Goal: Communication & Community: Connect with others

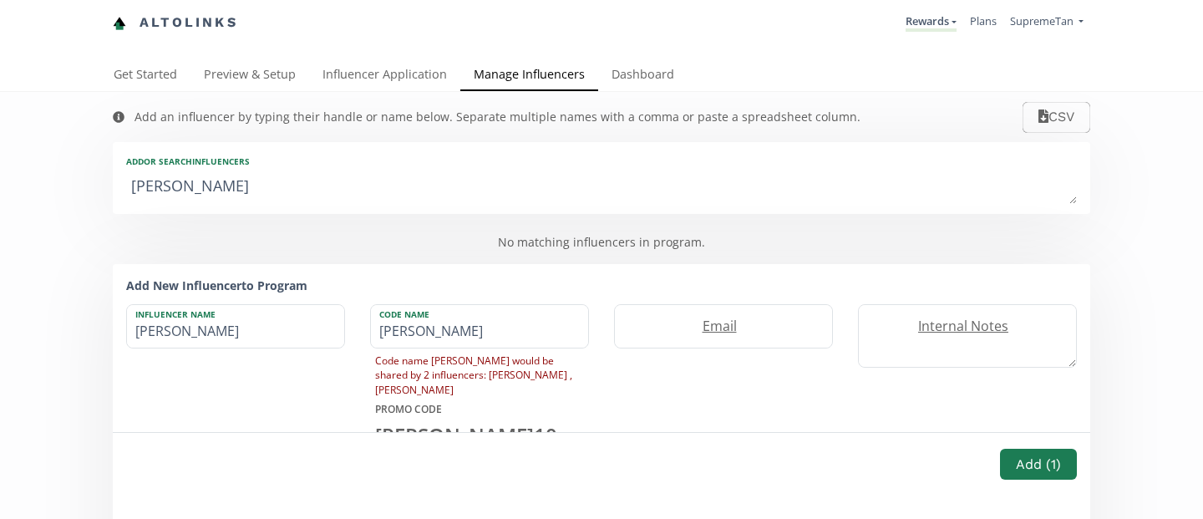
drag, startPoint x: 326, startPoint y: 183, endPoint x: 38, endPoint y: 170, distance: 288.5
click at [38, 170] on div "Add an influencer by typing their handle or name below. Separate multiple names…" at bounding box center [601, 380] width 1203 height 577
type textarea "[EMAIL_ADDRESS][DOMAIN_NAME]"
type input "[EMAIL_ADDRESS][DOMAIN_NAME]"
type input "REBECCAFIELD16OUTLOOKCOM"
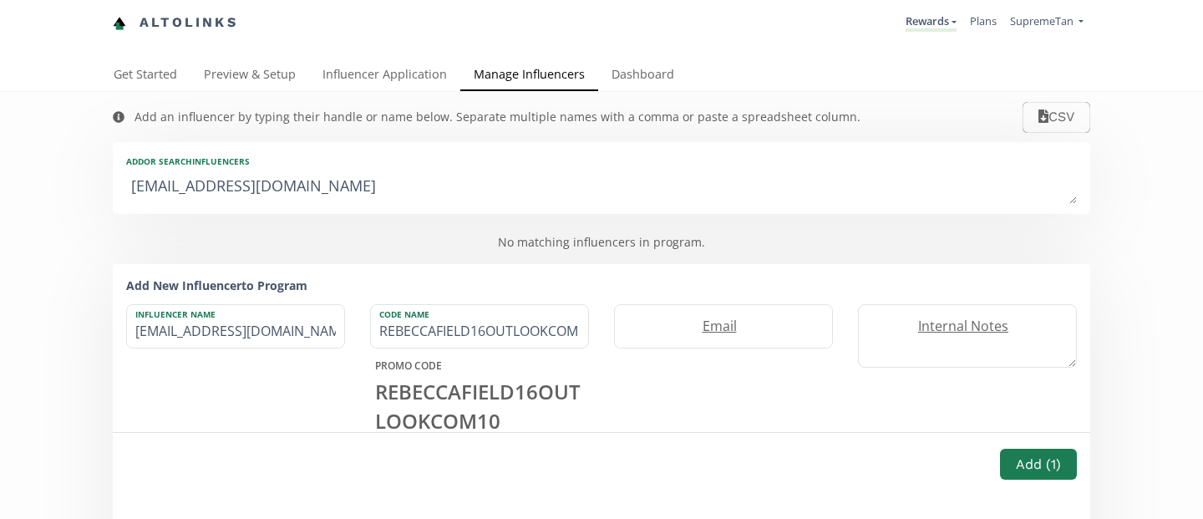
type textarea "[EMAIL_ADDRESS][DOMAIN_NAME]"
type input "[EMAIL_ADDRESS][DOMAIN_NAME]"
type input "REBECCAFIELD16OUTLOOKCO"
type textarea "rebeccafield16@outlook.c"
type input "rebeccafield16@outlook.c"
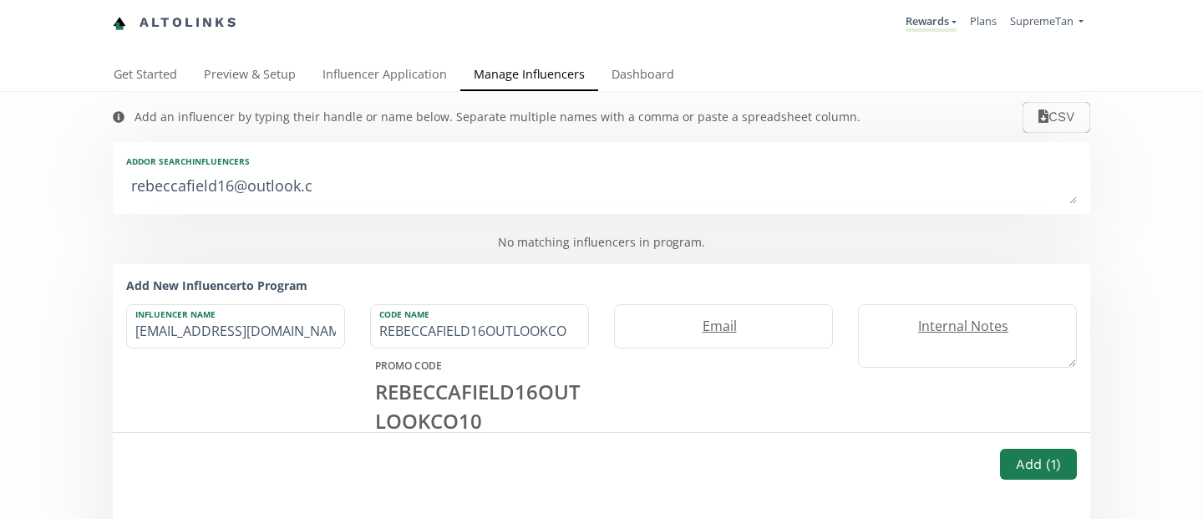
type input "REBECCAFIELD16OUTLOOKC"
type textarea "[EMAIL_ADDRESS]."
type input "[EMAIL_ADDRESS]."
type input "REBECCAFIELD16OUTLOOK"
type textarea "rebeccafield16@outloo"
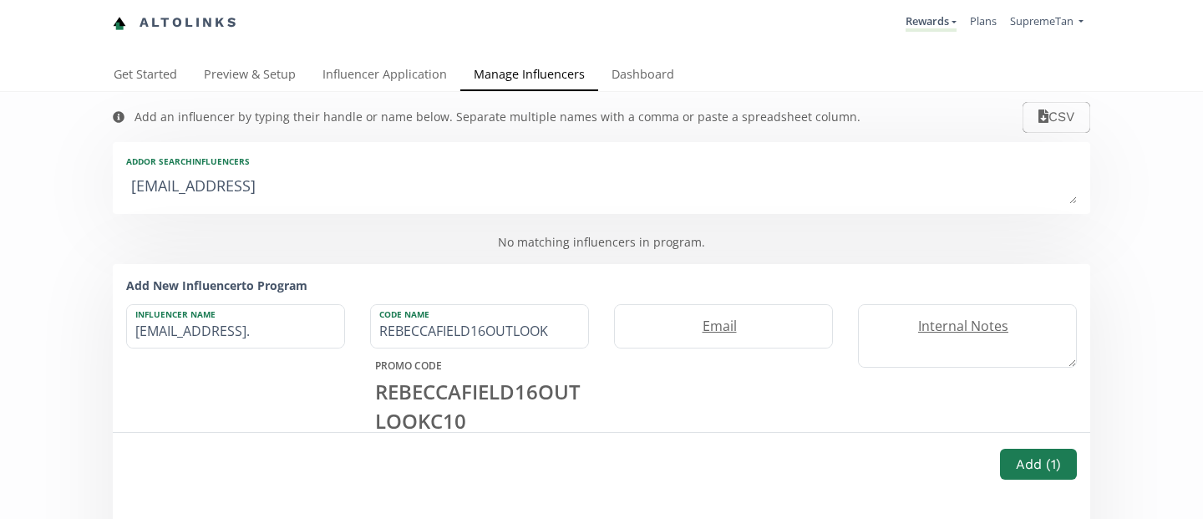
type input "rebeccafield16@outloo"
type input "REBECCAFIELD16OUTLOO"
type textarea "rebeccafield16@outlo"
type input "rebeccafield16@outlo"
type input "REBECCAFIELD16OUTLO"
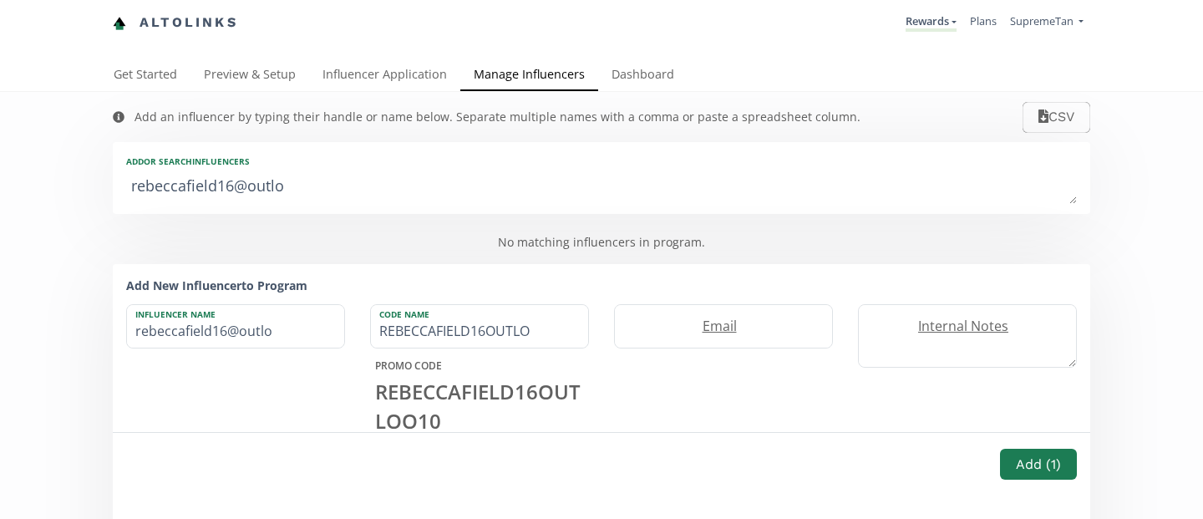
type textarea "rebeccafield16@outl"
type input "rebeccafield16@outl"
type input "REBECCAFIELD16OUTL"
type textarea "rebeccafield16@out"
type input "rebeccafield16@out"
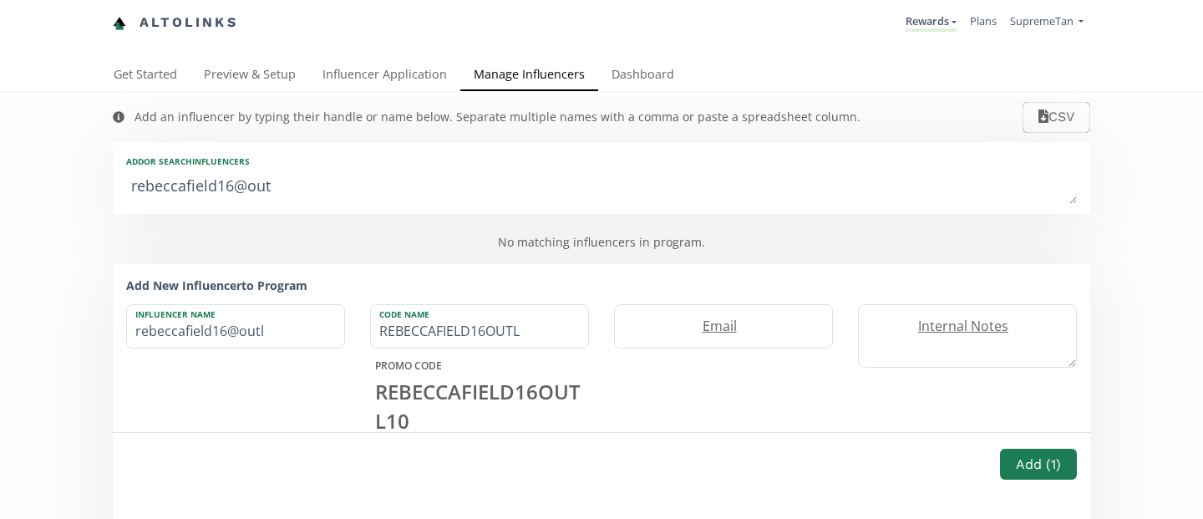
type input "REBECCAFIELD16OUT"
type textarea "rebeccafield16@ou"
type input "rebeccafield16@ou"
type input "REBECCAFIELD16OU"
type textarea "rebeccafield16@o"
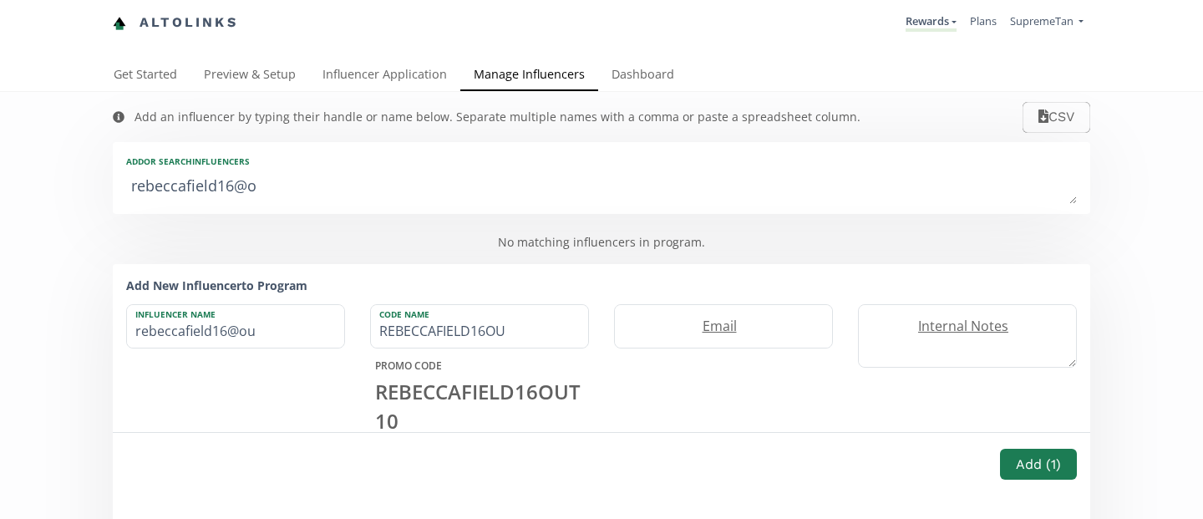
type input "rebeccafield16@o"
type input "REBECCAFIELD16O"
type textarea "rebeccafield16@"
type input "rebeccafield16@"
type input "REBECCAFIELD"
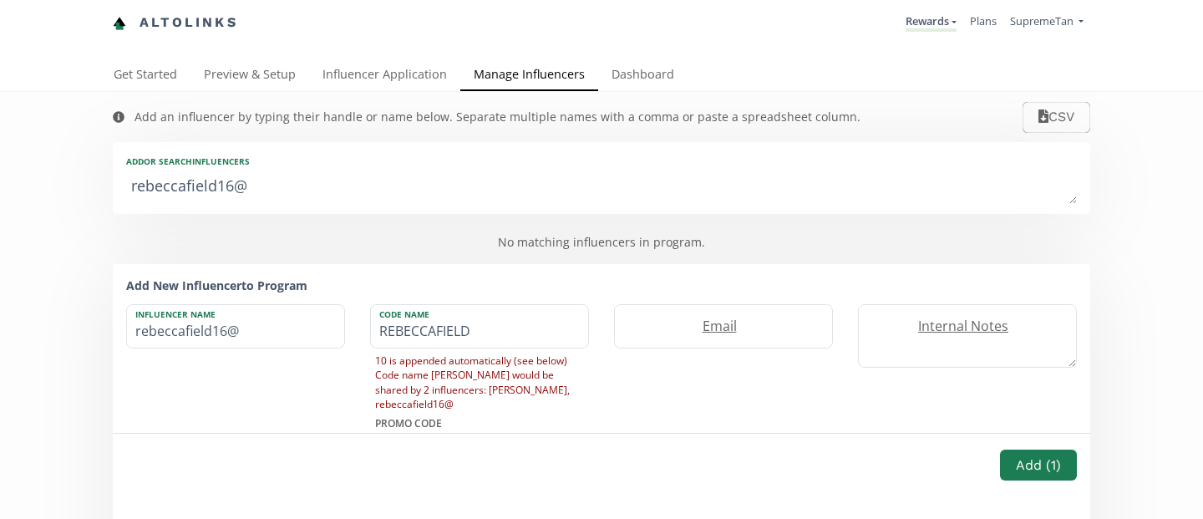
type textarea "rebeccafield16"
type input "rebeccafield16"
type textarea "rebeccafield1"
type input "rebeccafield1"
type textarea "rebeccafield"
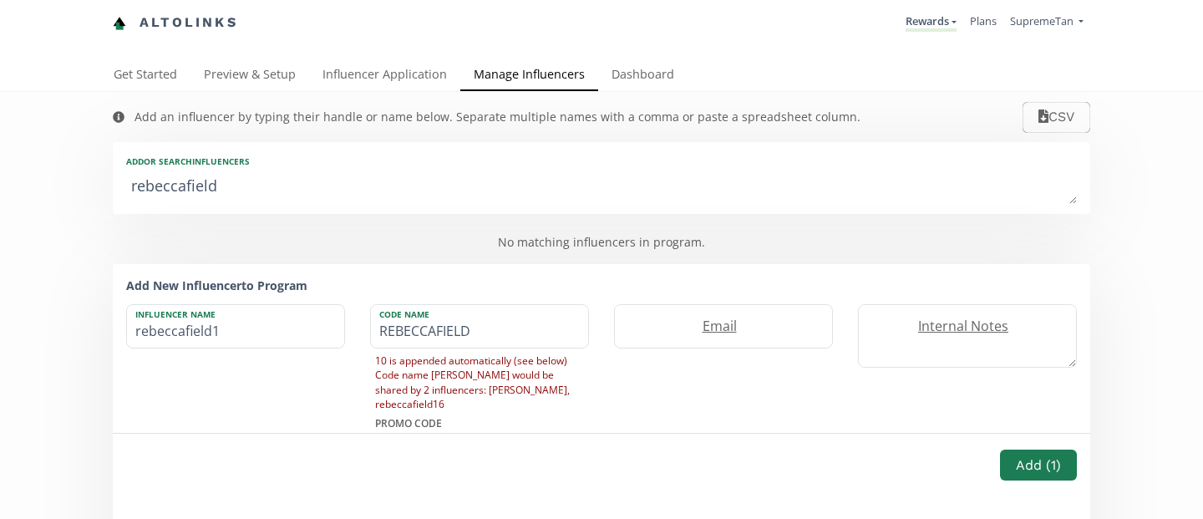
type input "rebeccafield"
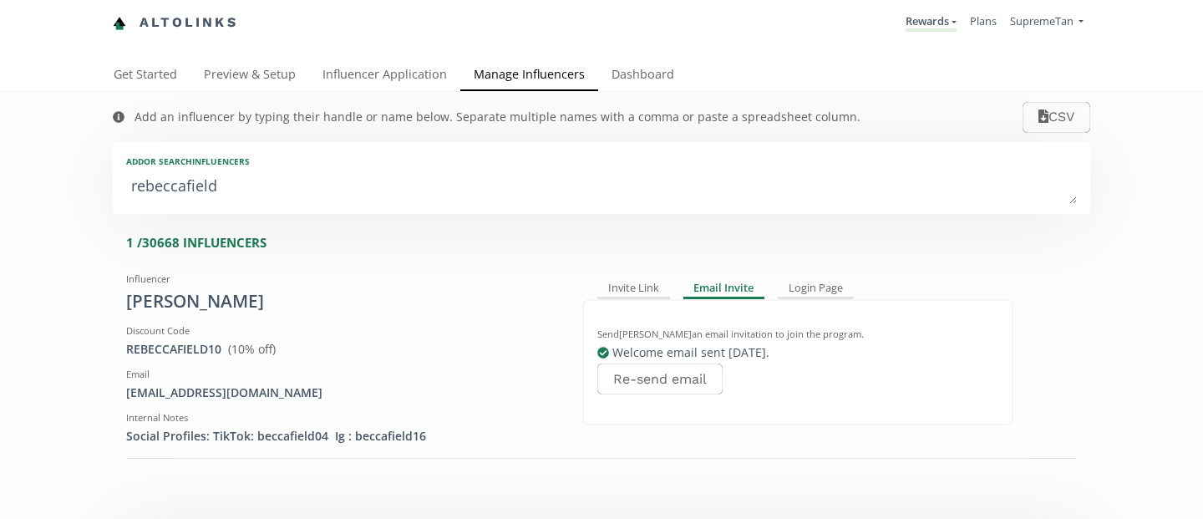
type textarea "rebeccafiel"
type input "rebeccafiel"
type input "REBECCAFIEL"
type textarea "rebeccafiel"
click at [653, 291] on div "Invite Link" at bounding box center [633, 289] width 73 height 20
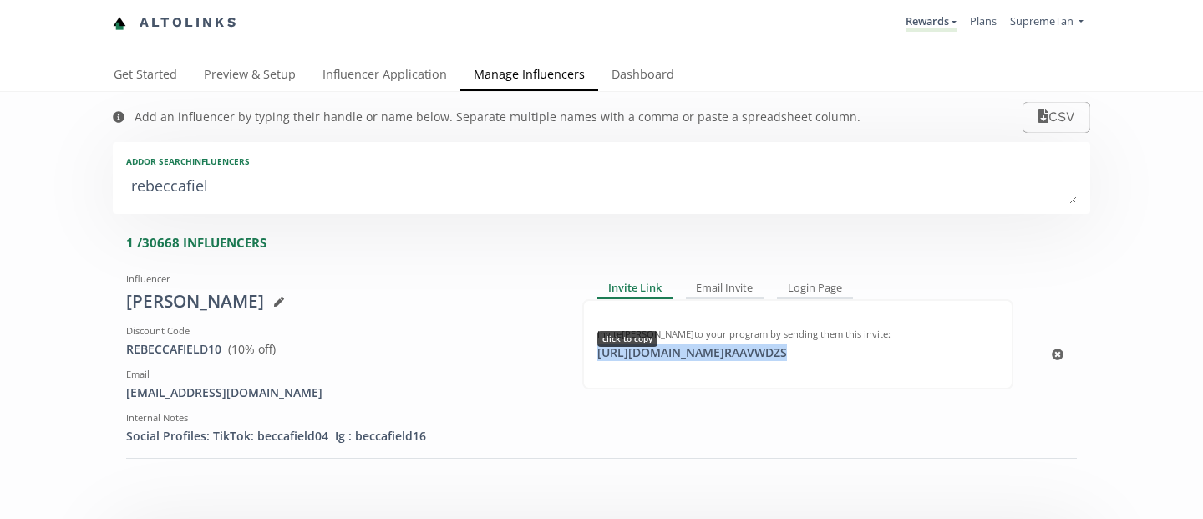
click at [664, 358] on div "[URL][DOMAIN_NAME] RAAVWDZS click to copy" at bounding box center [692, 352] width 210 height 17
copy div "[URL][DOMAIN_NAME] RAAVWDZS"
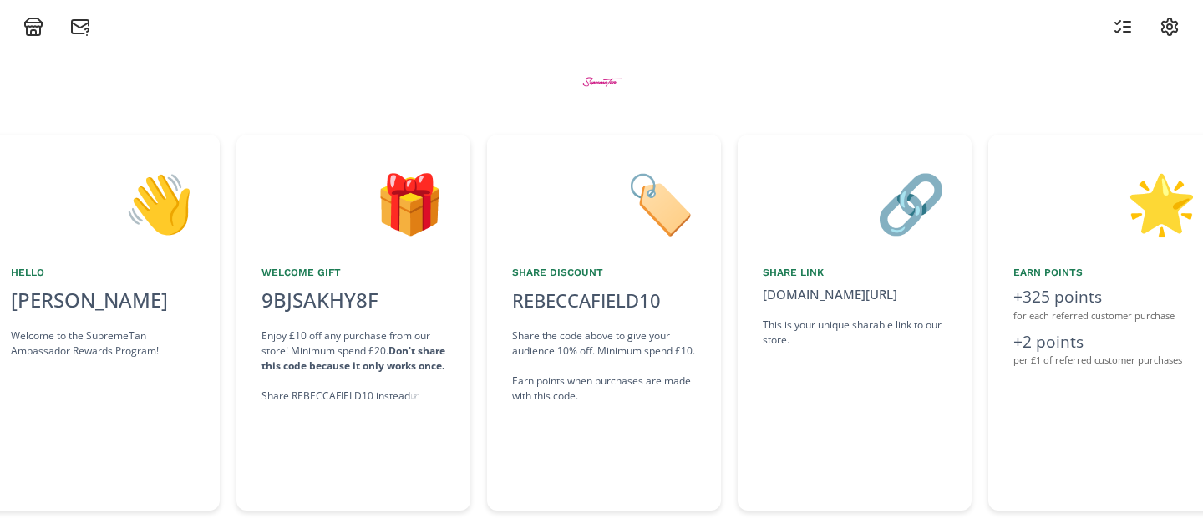
scroll to position [0, 501]
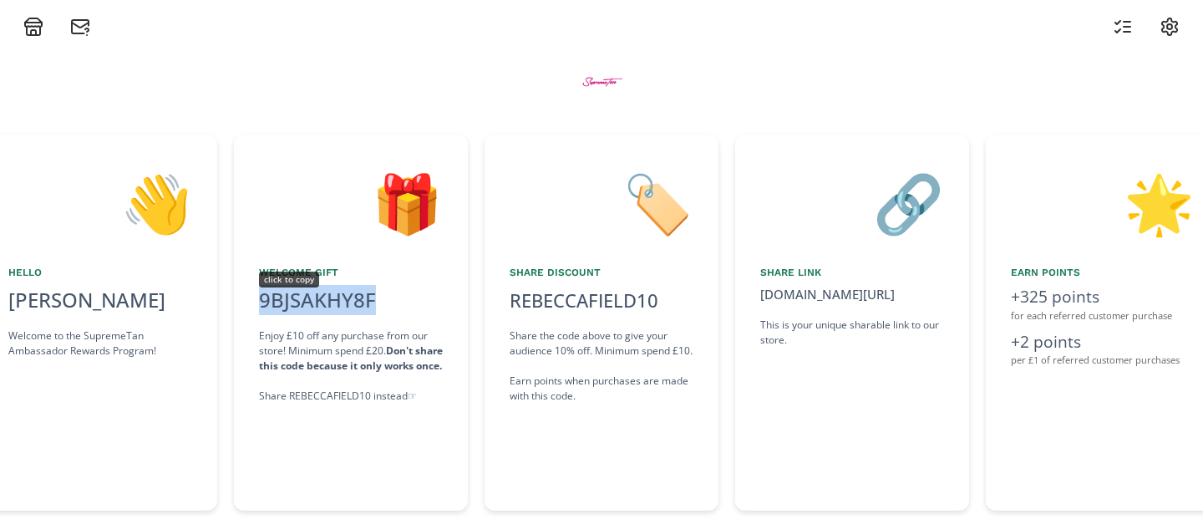
click at [347, 305] on div "9BJSAKHY8F click to copy" at bounding box center [317, 300] width 137 height 30
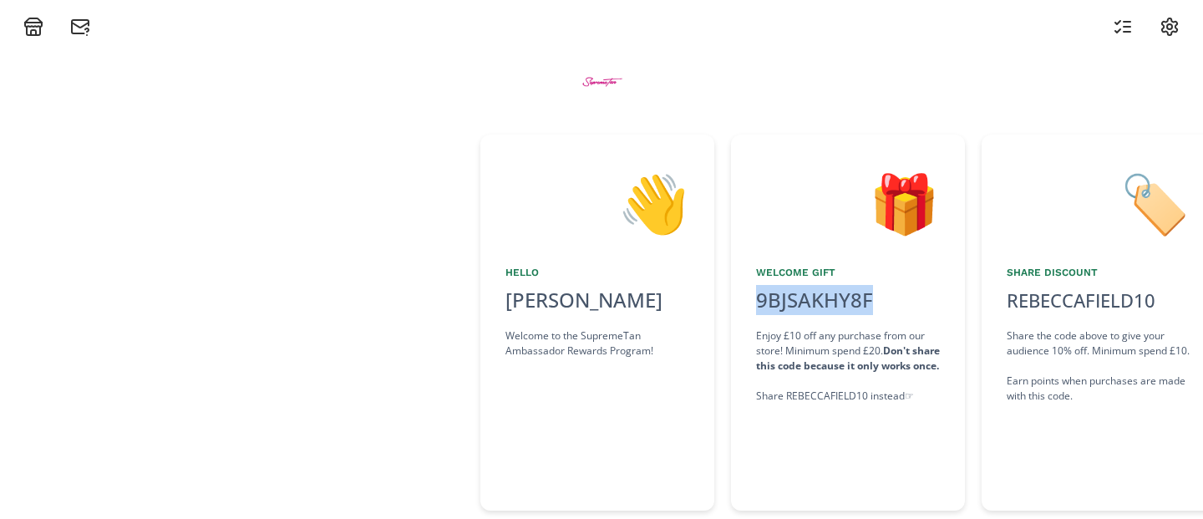
scroll to position [0, 0]
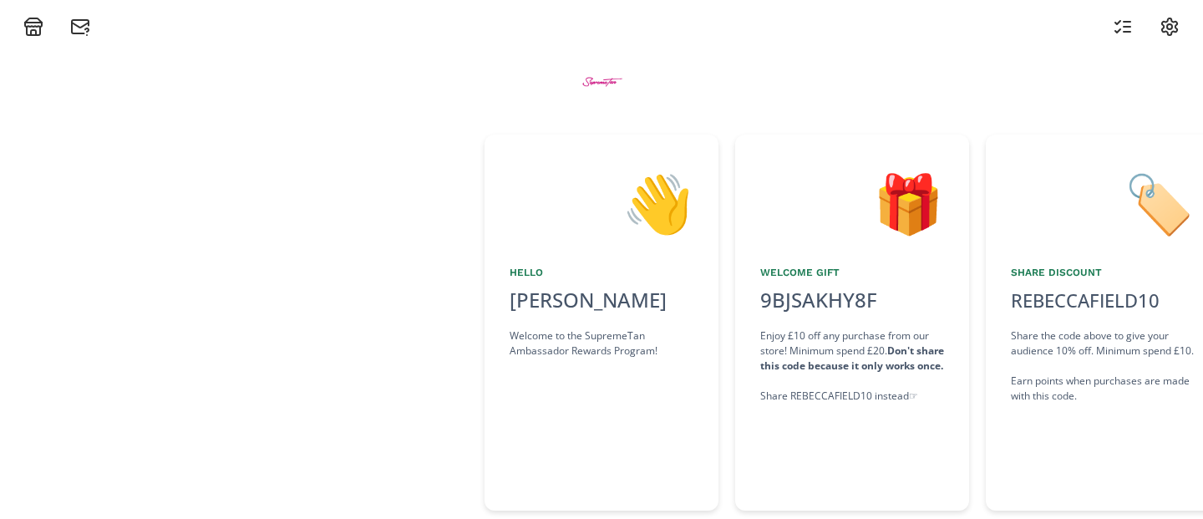
click at [758, 389] on div "🎁 Welcome Gift 9BJSAKHY8F click to copy Enjoy £10 off any purchase from our sto…" at bounding box center [852, 323] width 234 height 376
click at [759, 389] on div "🎁 Welcome Gift 9BJSAKHY8F click to copy Enjoy £10 off any purchase from our sto…" at bounding box center [852, 323] width 234 height 376
